Goal: Obtain resource: Obtain resource

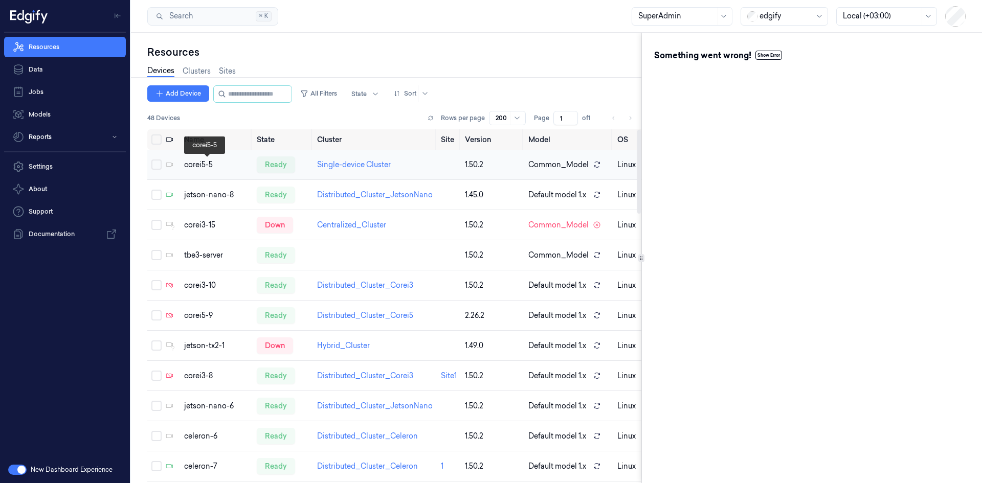
click at [216, 162] on div "corei5-5" at bounding box center [216, 165] width 64 height 11
click at [194, 169] on div "corei5-5" at bounding box center [216, 165] width 64 height 11
click at [194, 166] on div "corei5-5" at bounding box center [216, 165] width 64 height 11
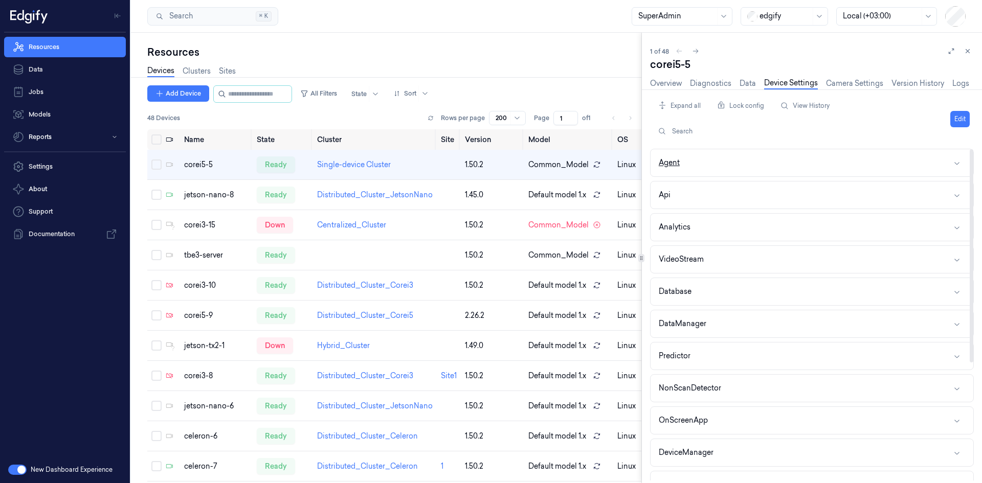
click at [699, 162] on button "Agent" at bounding box center [812, 162] width 323 height 27
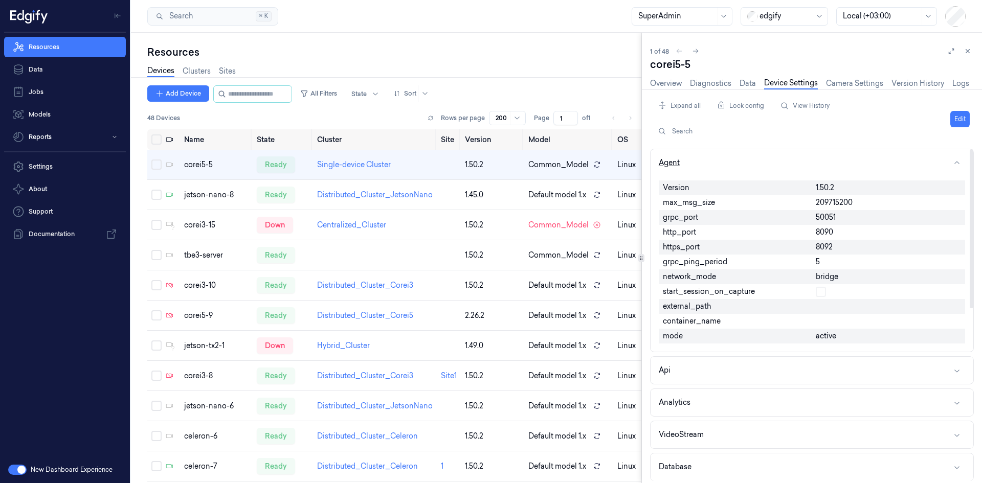
click at [697, 163] on button "Agent" at bounding box center [812, 162] width 323 height 27
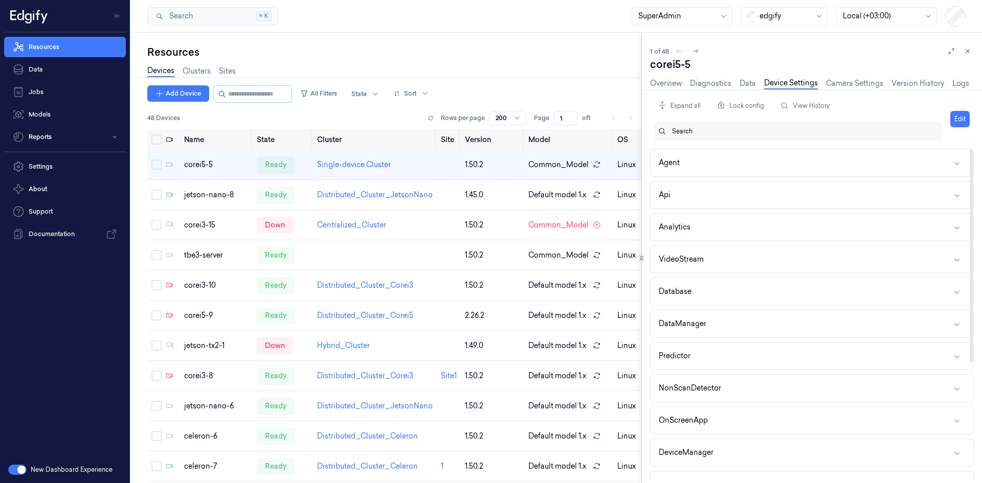
click at [702, 135] on div at bounding box center [803, 131] width 262 height 9
type input "down"
click at [708, 150] on div "[DOMAIN_NAME]_url" at bounding box center [711, 153] width 77 height 11
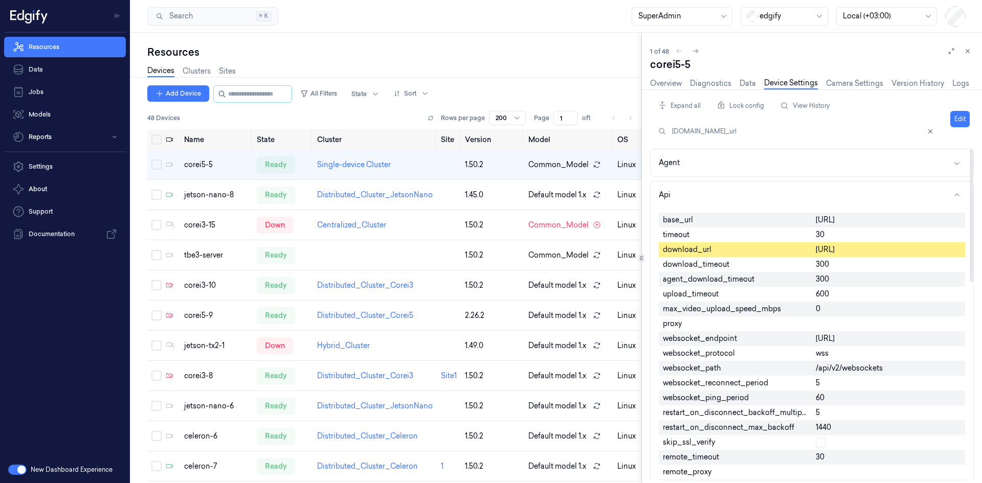
drag, startPoint x: 948, startPoint y: 247, endPoint x: 817, endPoint y: 255, distance: 131.7
click at [817, 255] on div "[URL]" at bounding box center [888, 250] width 153 height 15
copy span "[URL]"
